Goal: Information Seeking & Learning: Learn about a topic

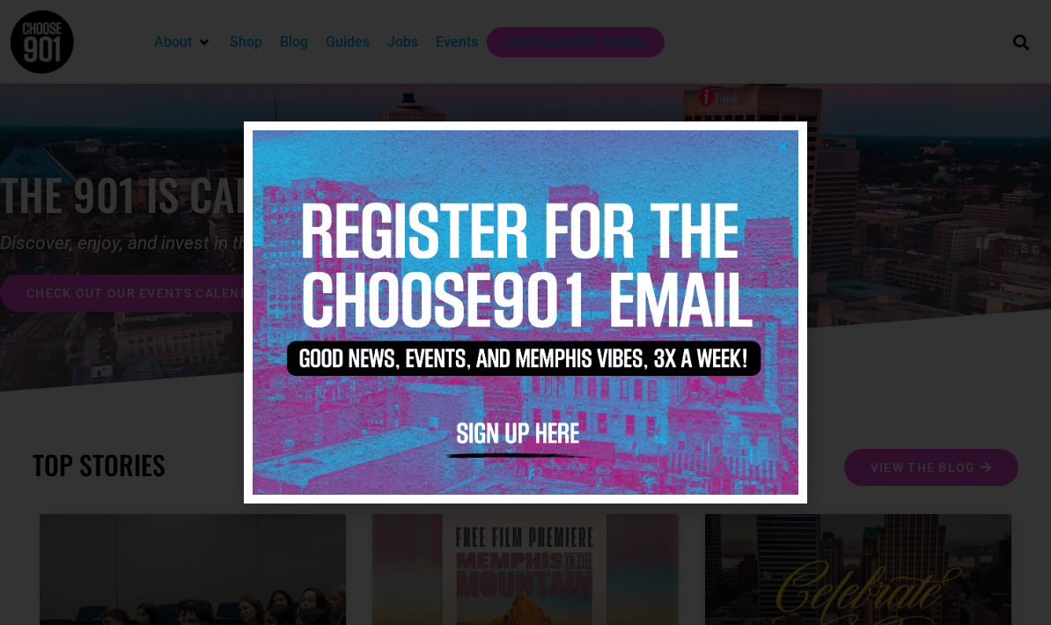
click at [781, 140] on icon "Close" at bounding box center [783, 145] width 13 height 13
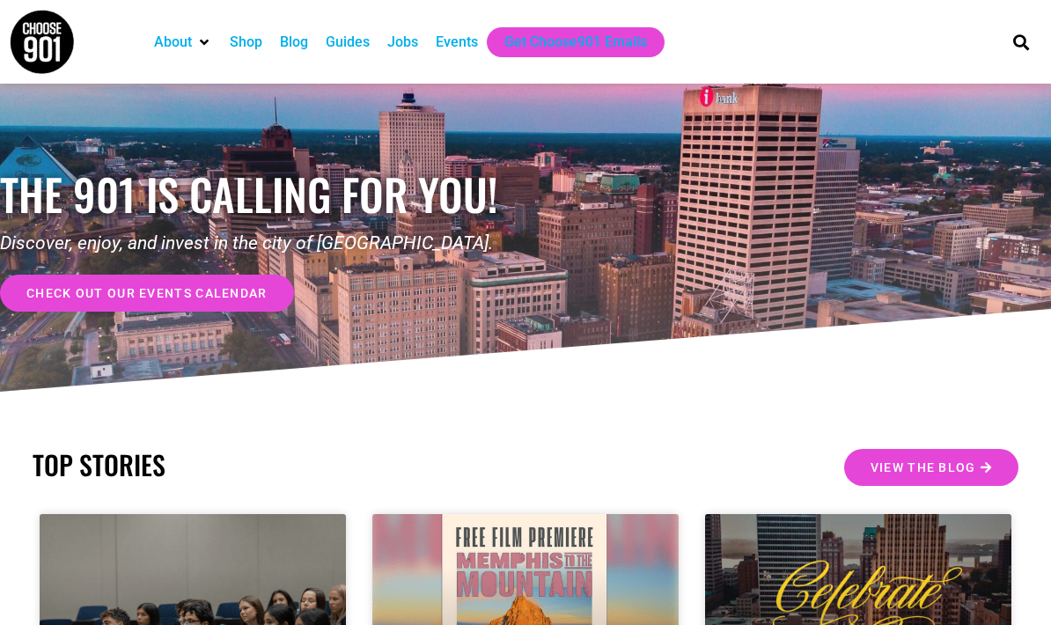
click at [406, 42] on div "Jobs" at bounding box center [402, 42] width 31 height 21
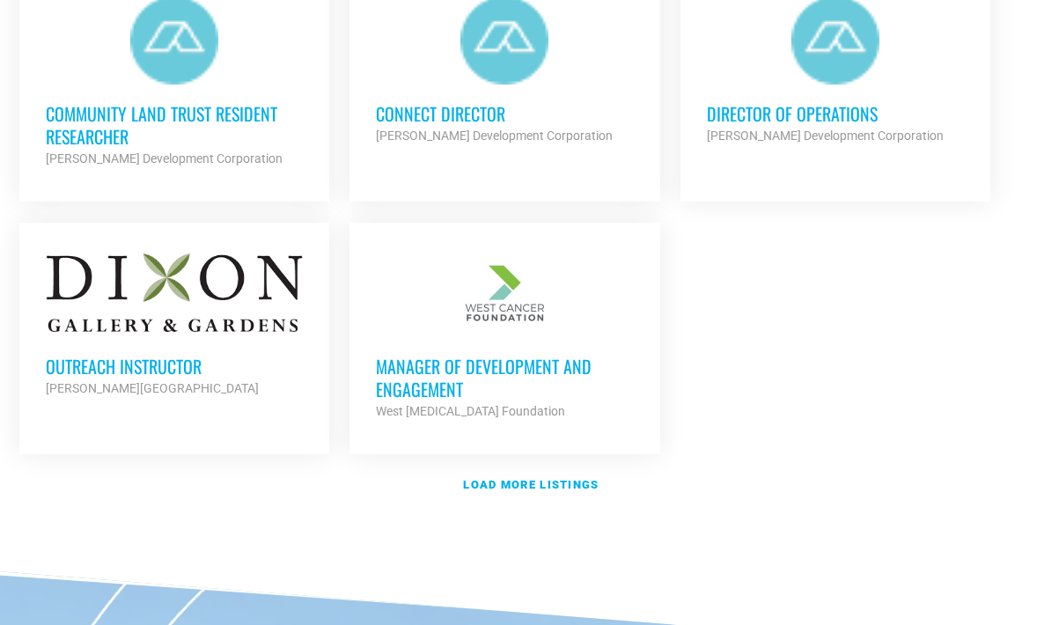
scroll to position [2099, 0]
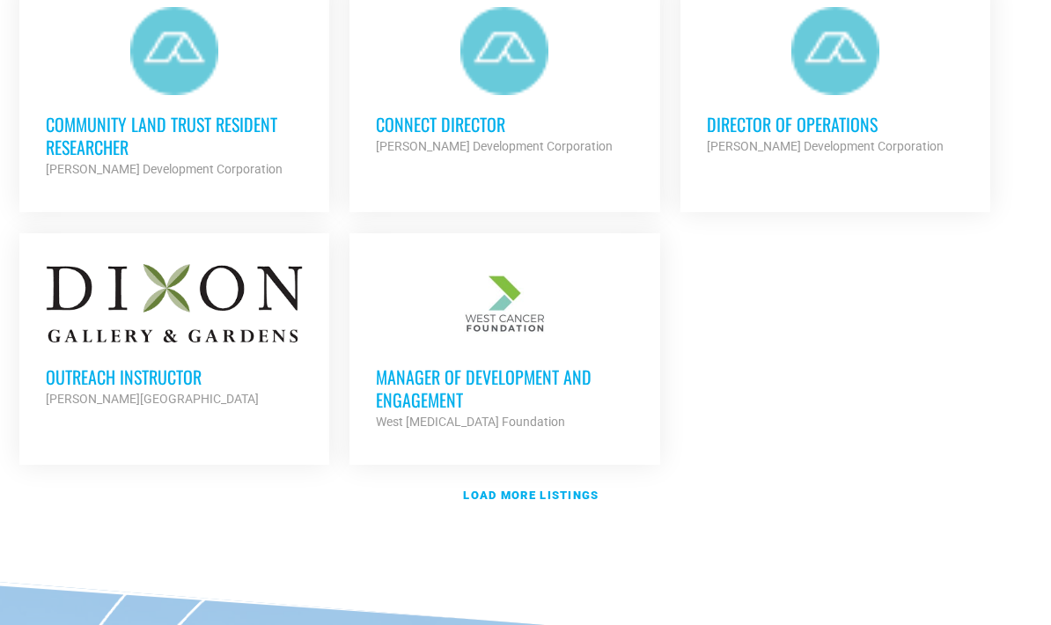
click at [171, 367] on h3 "Outreach Instructor" at bounding box center [174, 377] width 257 height 23
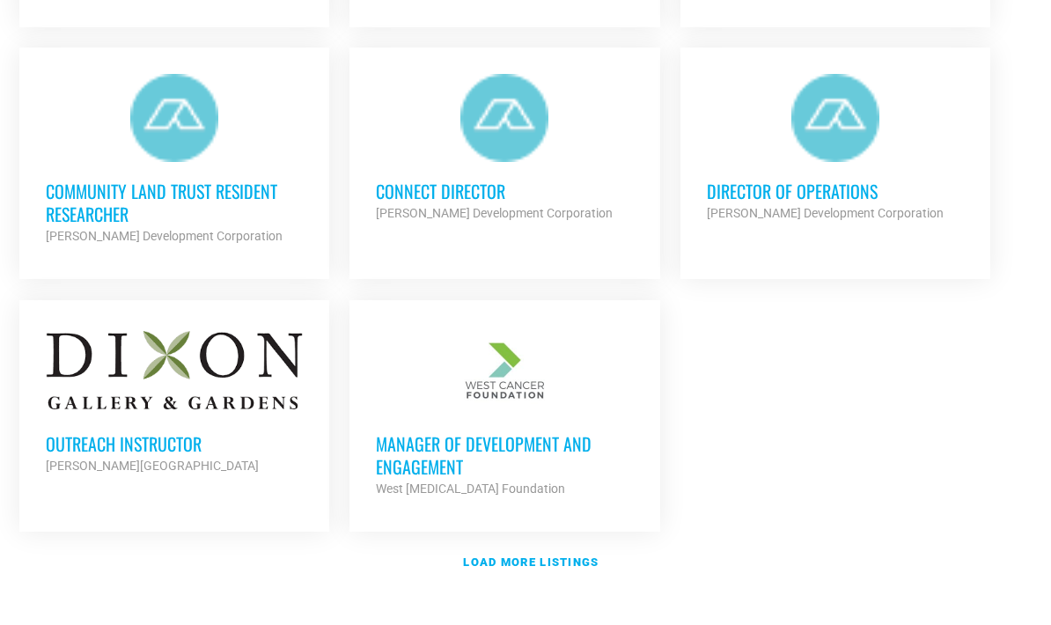
scroll to position [2041, 0]
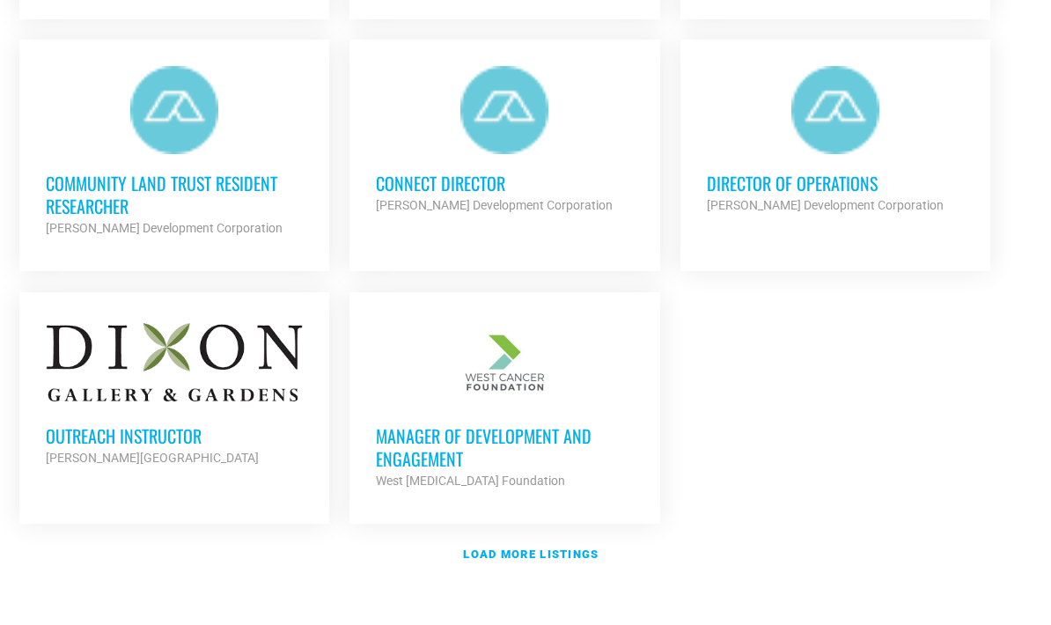
click at [584, 563] on link "Load more listings" at bounding box center [526, 554] width 1034 height 40
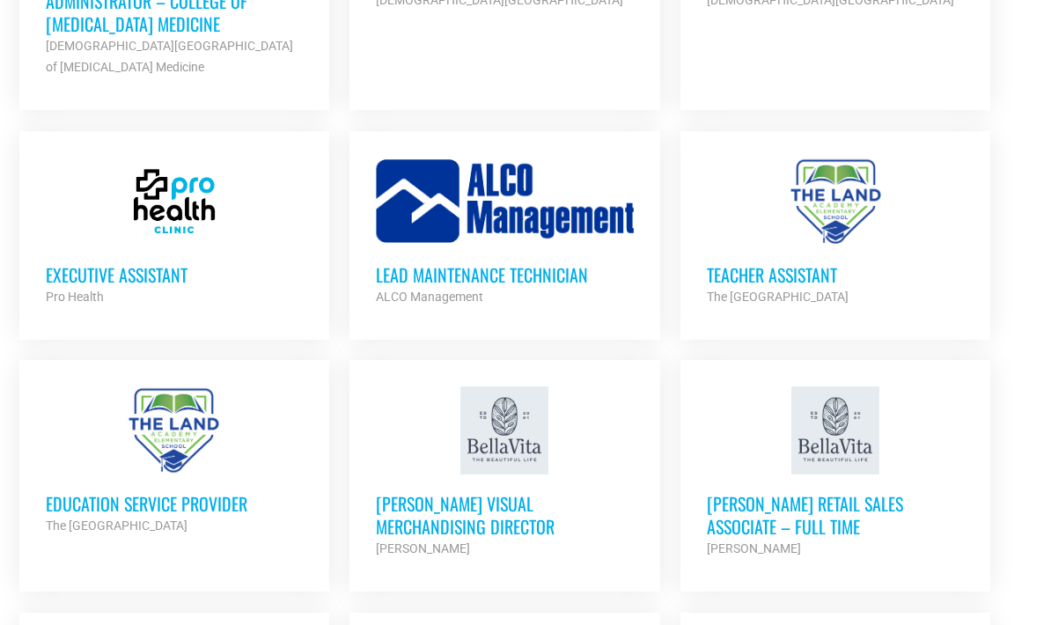
scroll to position [3255, 0]
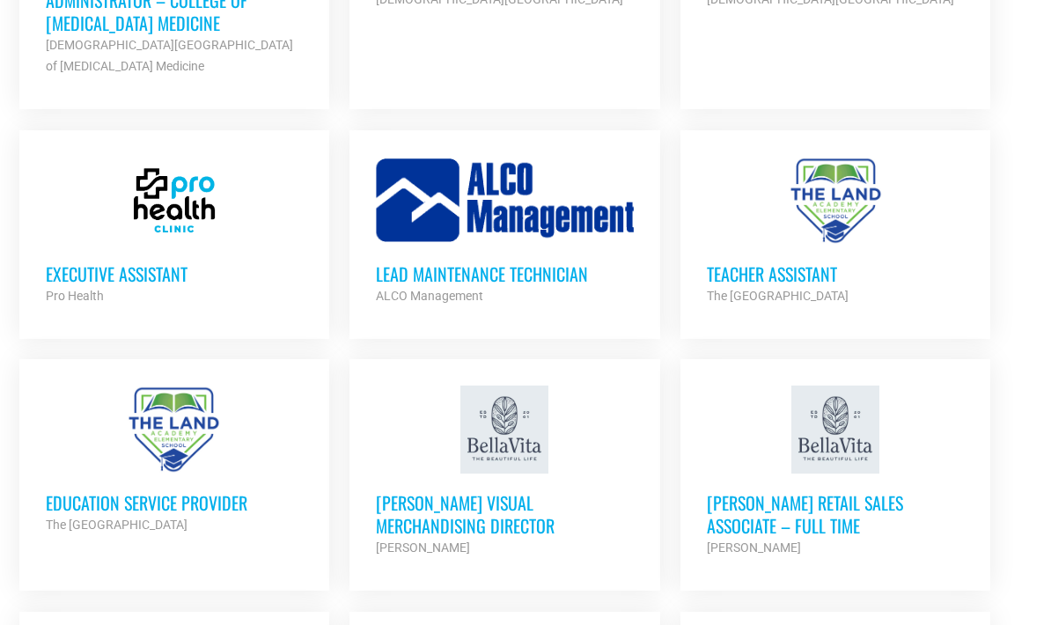
click at [159, 502] on h3 "Education Service Provider" at bounding box center [174, 503] width 257 height 23
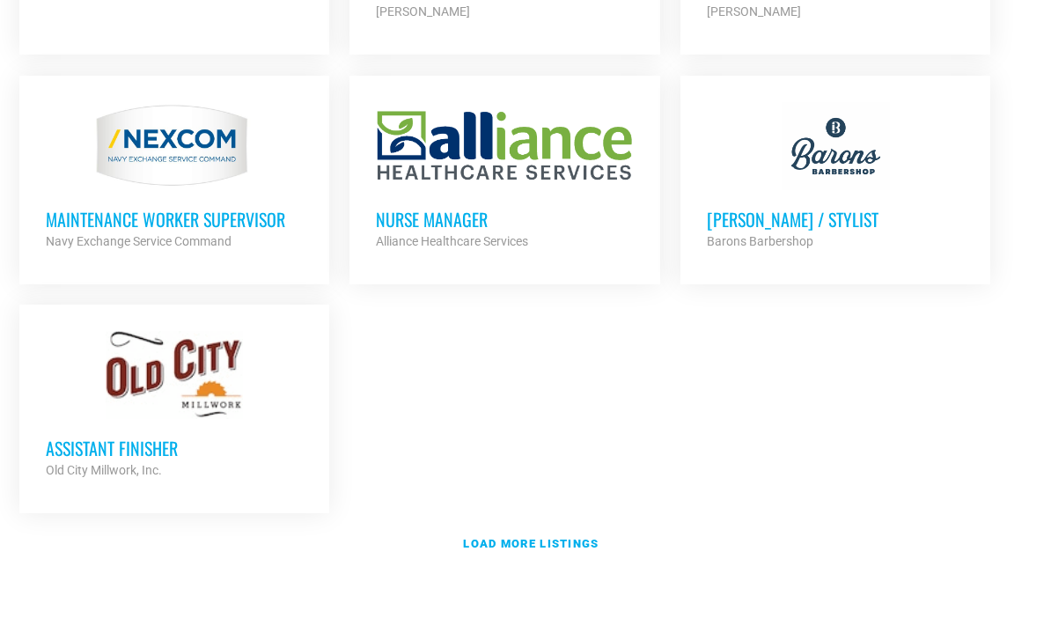
scroll to position [3792, 0]
click at [475, 524] on link "Load more listings" at bounding box center [526, 544] width 1034 height 40
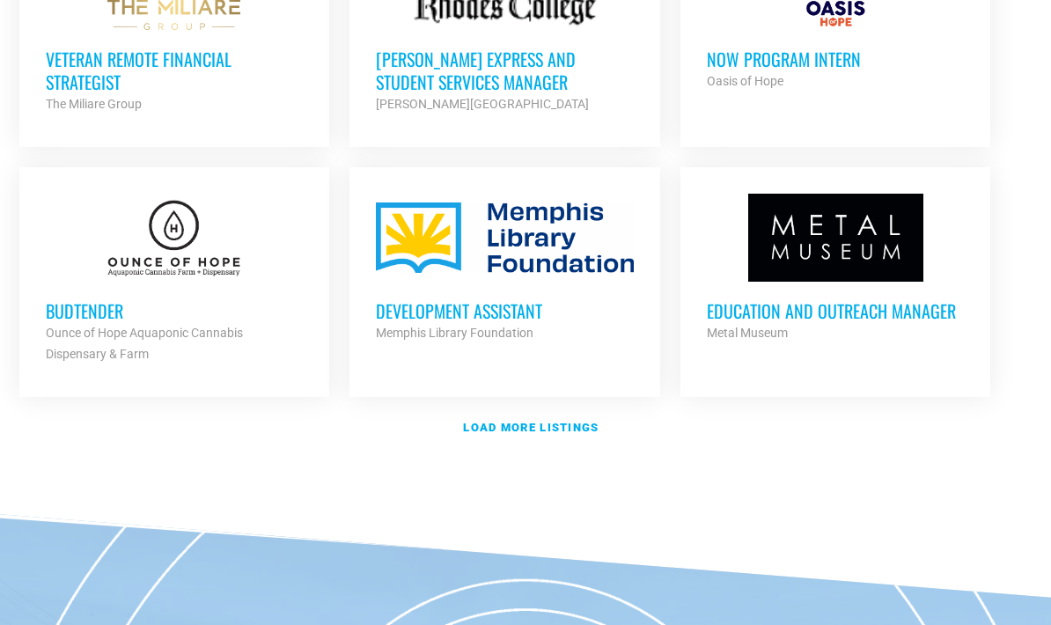
scroll to position [5418, 0]
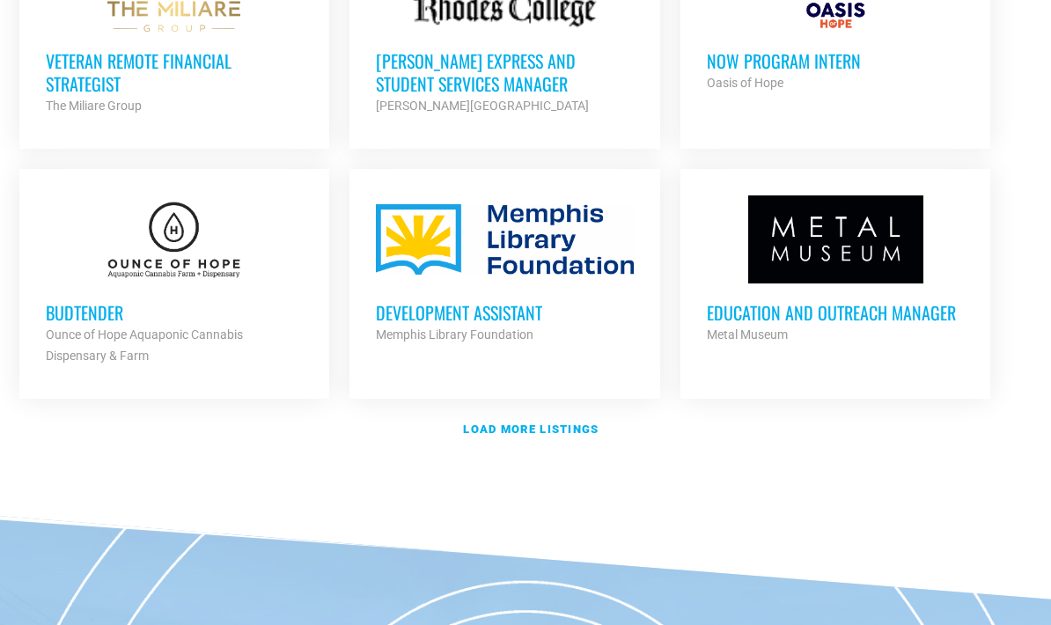
click at [510, 301] on h3 "Development Assistant" at bounding box center [504, 312] width 257 height 23
click at [576, 423] on strong "Load more listings" at bounding box center [531, 429] width 136 height 13
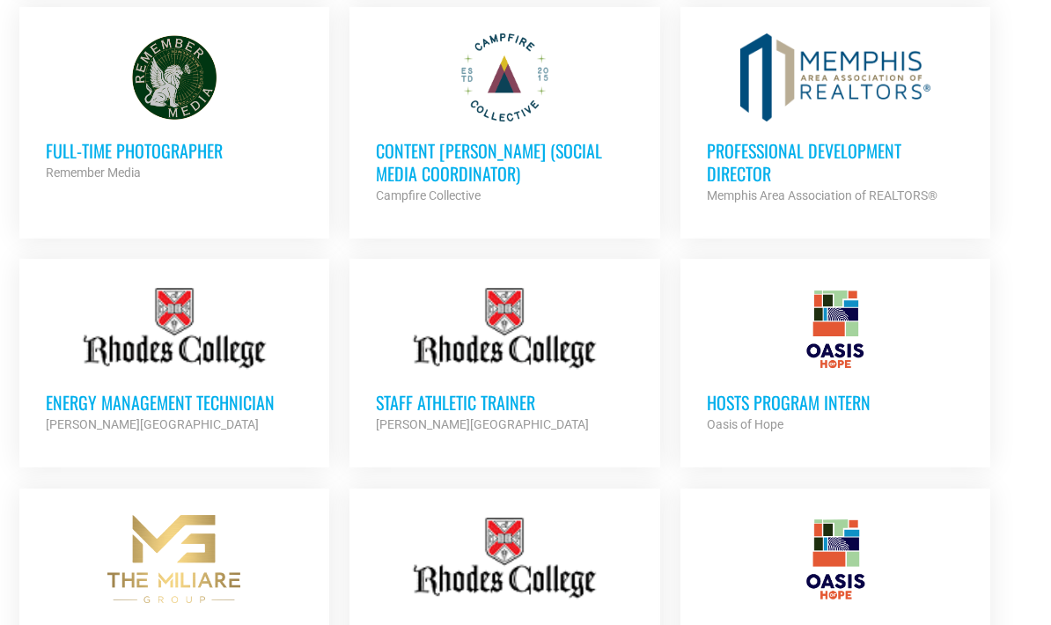
scroll to position [4826, 0]
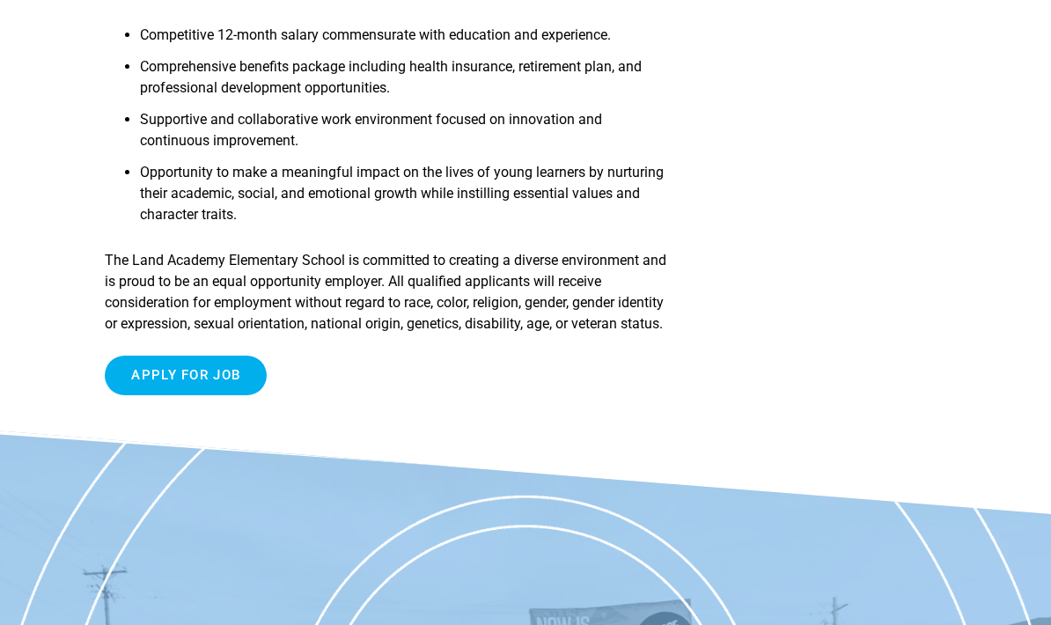
scroll to position [2565, 0]
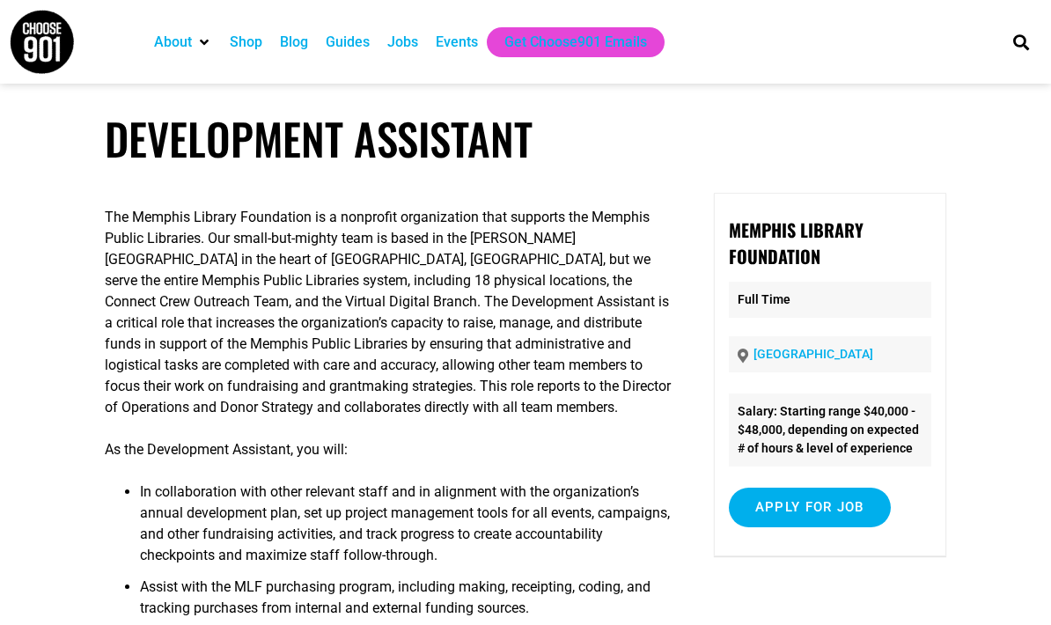
click at [38, 597] on article "Development Assistant The Memphis Library Foundation is a nonprofit organizatio…" at bounding box center [525, 557] width 1051 height 888
